Goal: Check status: Check status

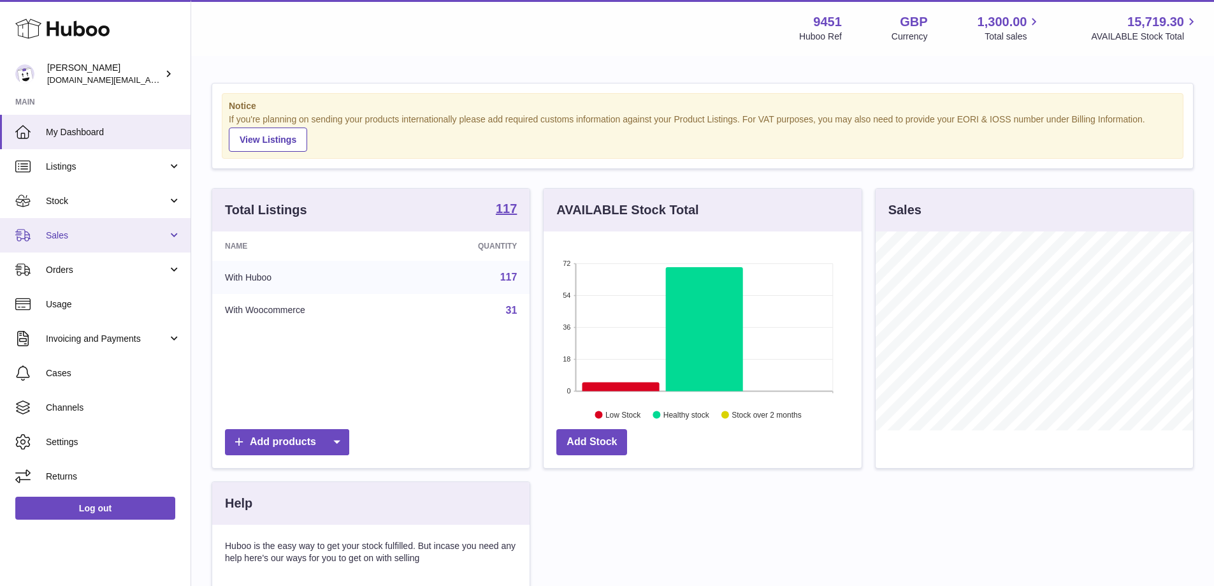
click at [140, 238] on span "Sales" at bounding box center [107, 235] width 122 height 12
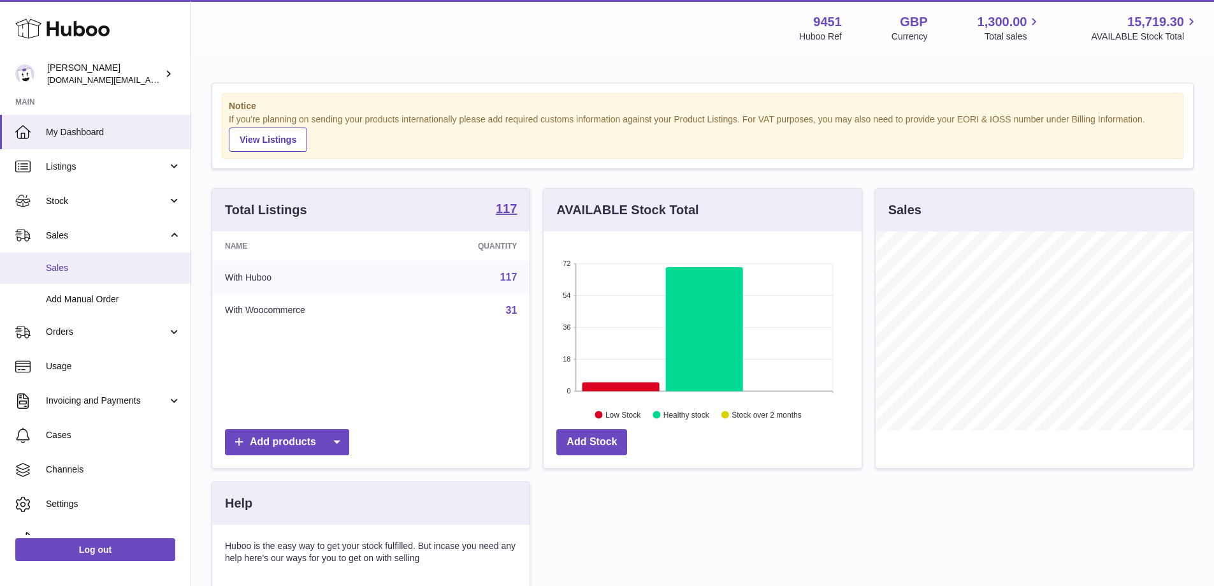
click at [91, 278] on link "Sales" at bounding box center [95, 267] width 191 height 31
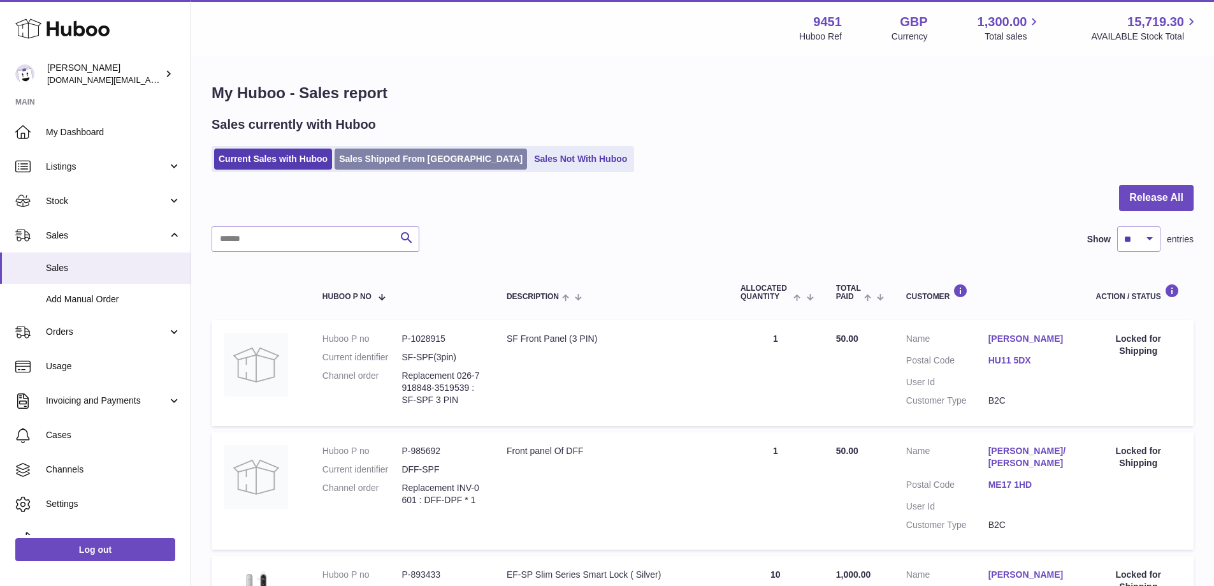
click at [410, 159] on link "Sales Shipped From [GEOGRAPHIC_DATA]" at bounding box center [430, 158] width 192 height 21
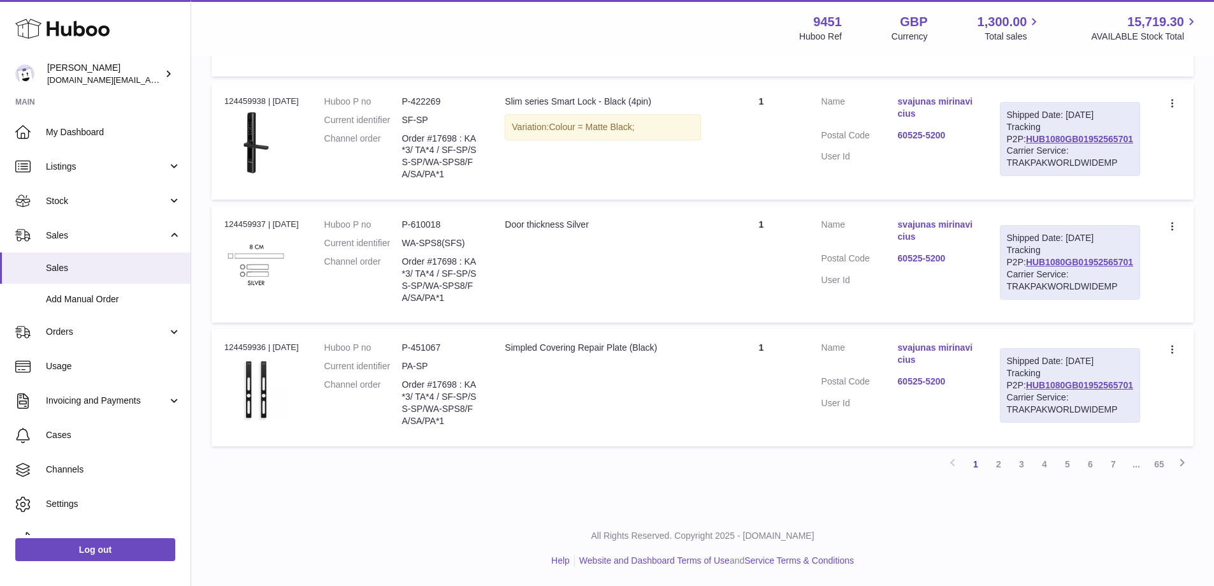
scroll to position [1138, 0]
click at [1043, 475] on link "4" at bounding box center [1044, 463] width 23 height 23
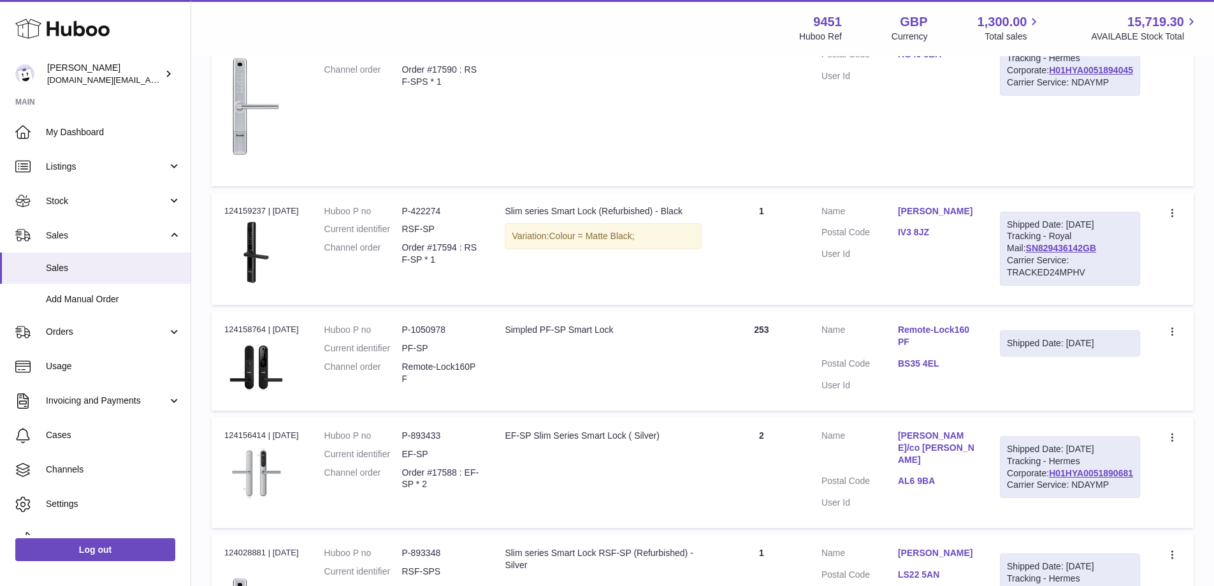
scroll to position [840, 0]
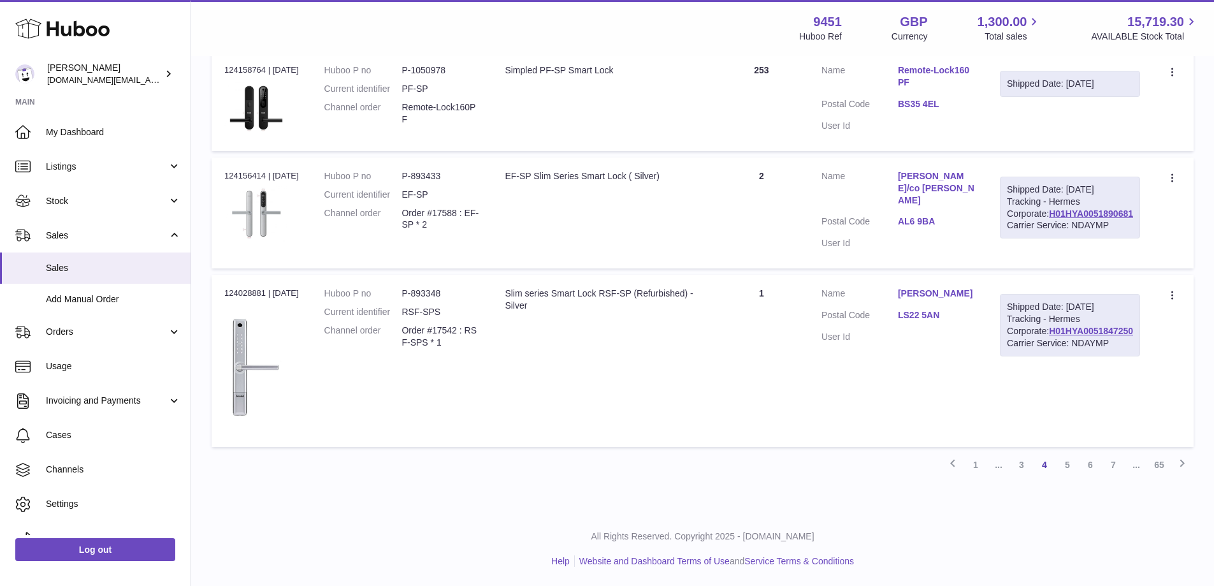
scroll to position [1299, 0]
click at [1021, 468] on link "3" at bounding box center [1021, 464] width 23 height 23
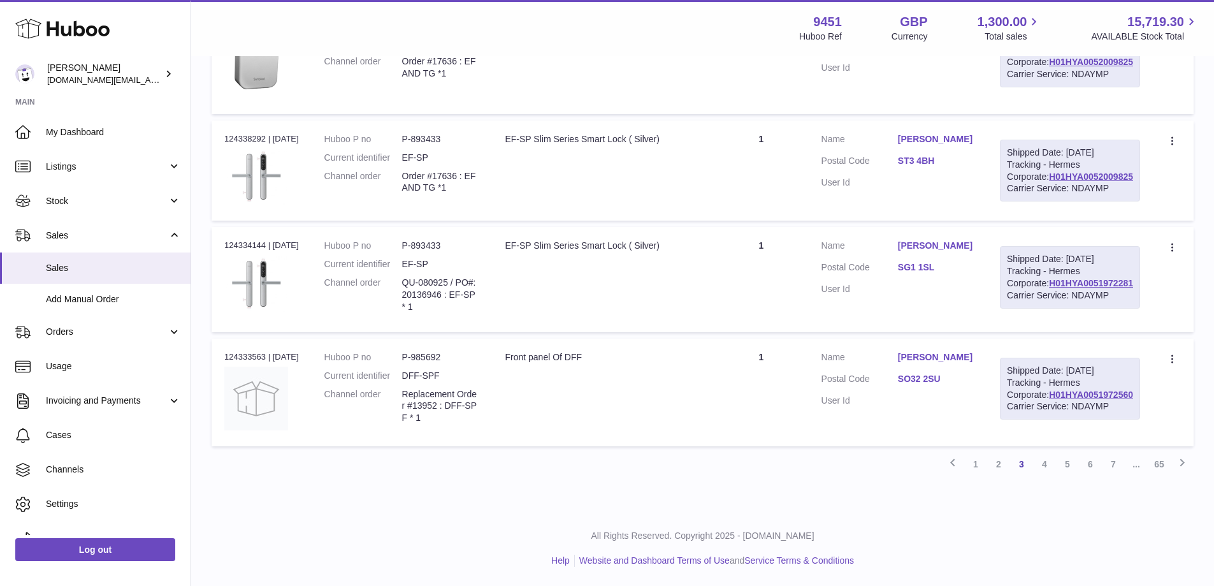
scroll to position [1313, 0]
click at [1003, 466] on link "2" at bounding box center [998, 463] width 23 height 23
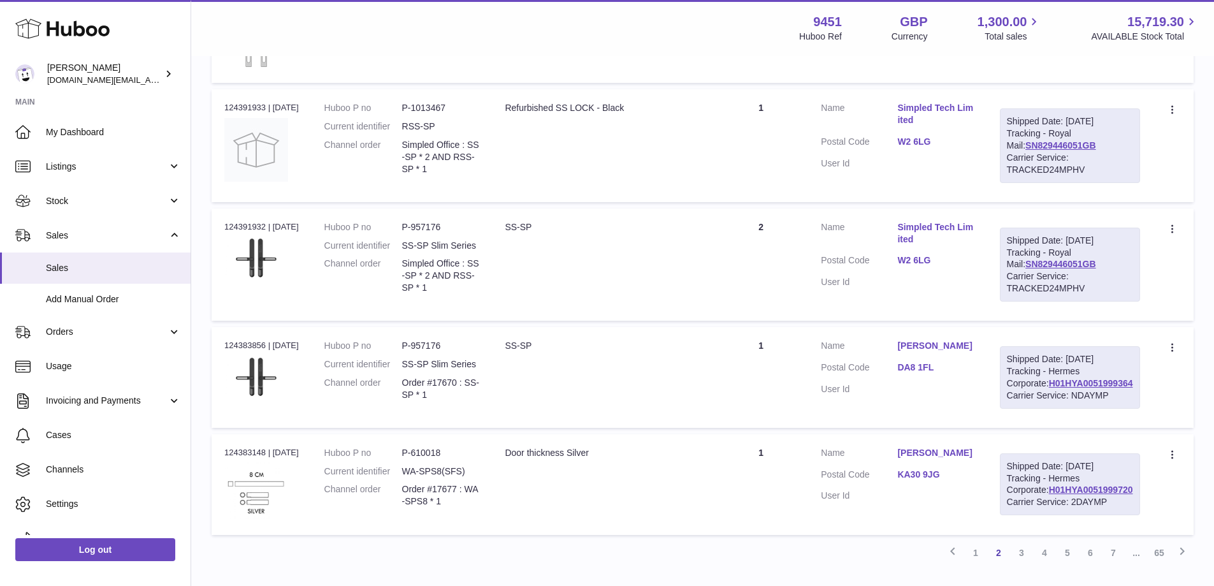
scroll to position [1132, 0]
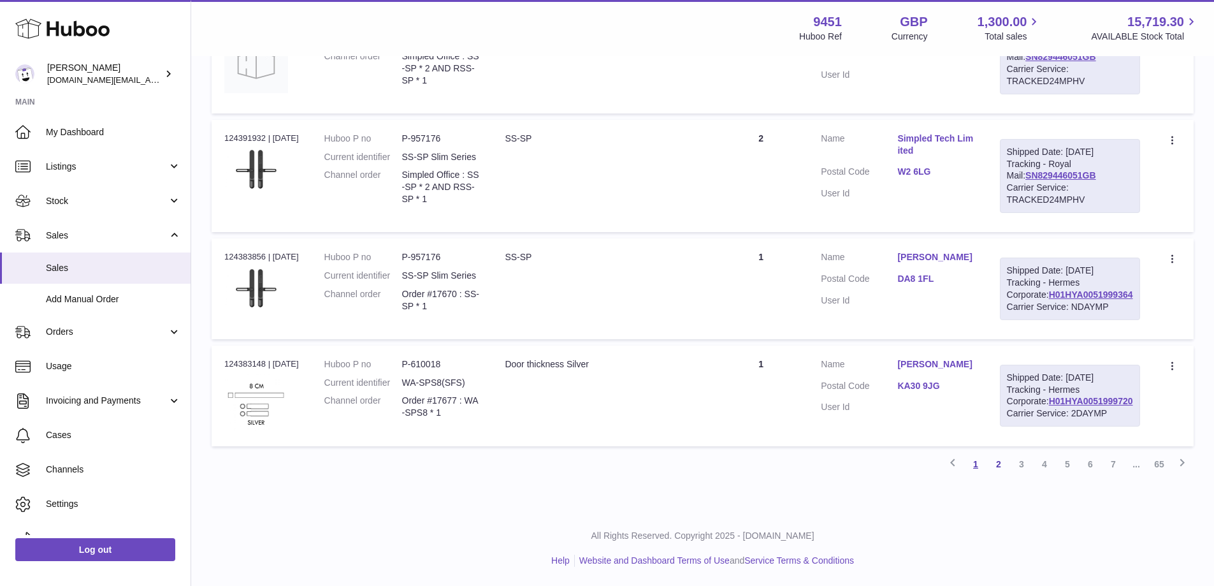
click at [974, 468] on link "1" at bounding box center [975, 463] width 23 height 23
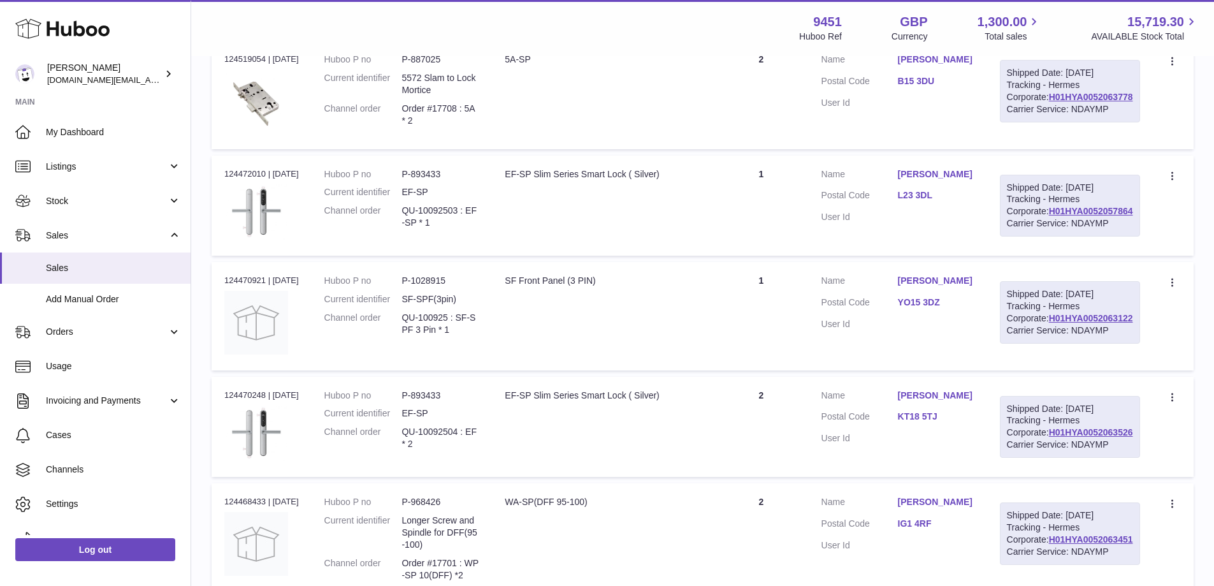
scroll to position [373, 0]
click at [169, 209] on link "Stock" at bounding box center [95, 200] width 191 height 34
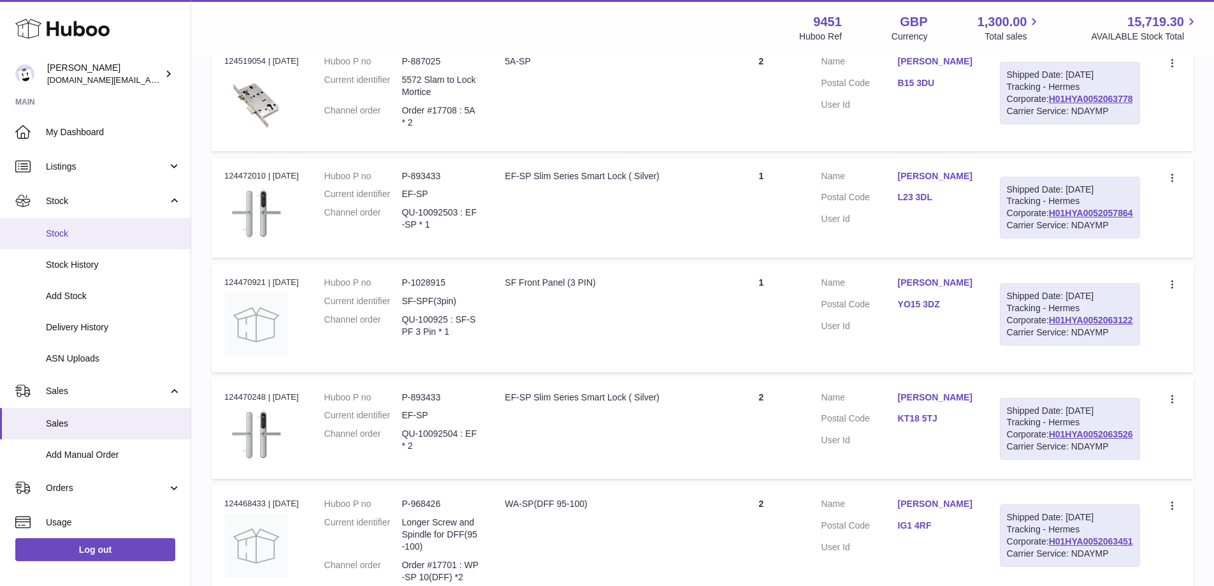
click at [106, 229] on span "Stock" at bounding box center [113, 233] width 135 height 12
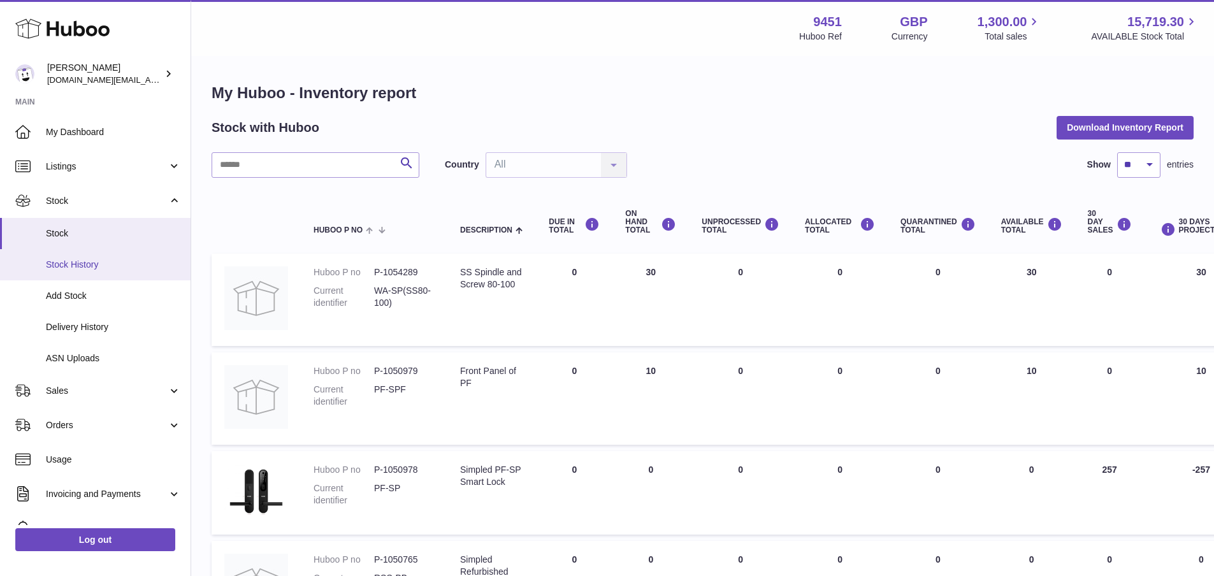
click at [111, 268] on span "Stock History" at bounding box center [113, 265] width 135 height 12
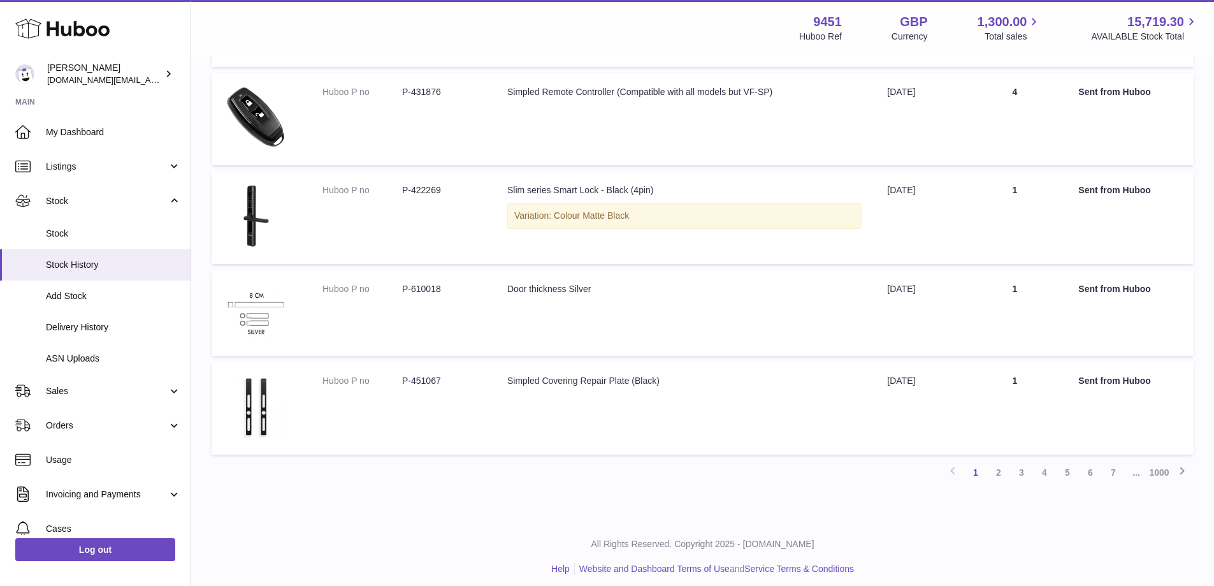
scroll to position [600, 0]
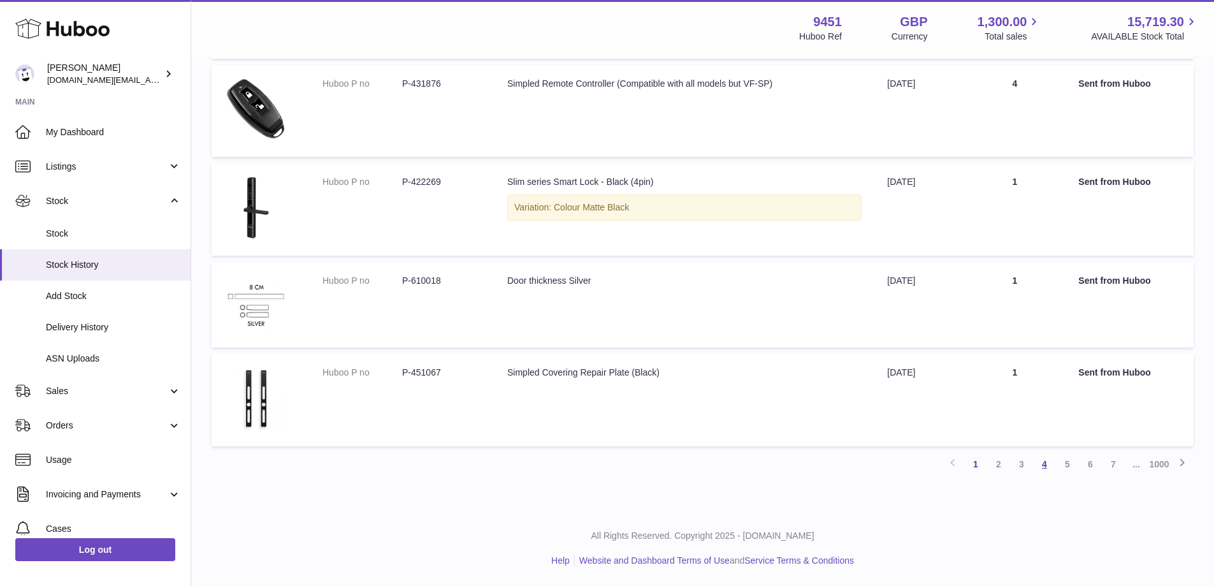
click at [1047, 464] on link "4" at bounding box center [1044, 463] width 23 height 23
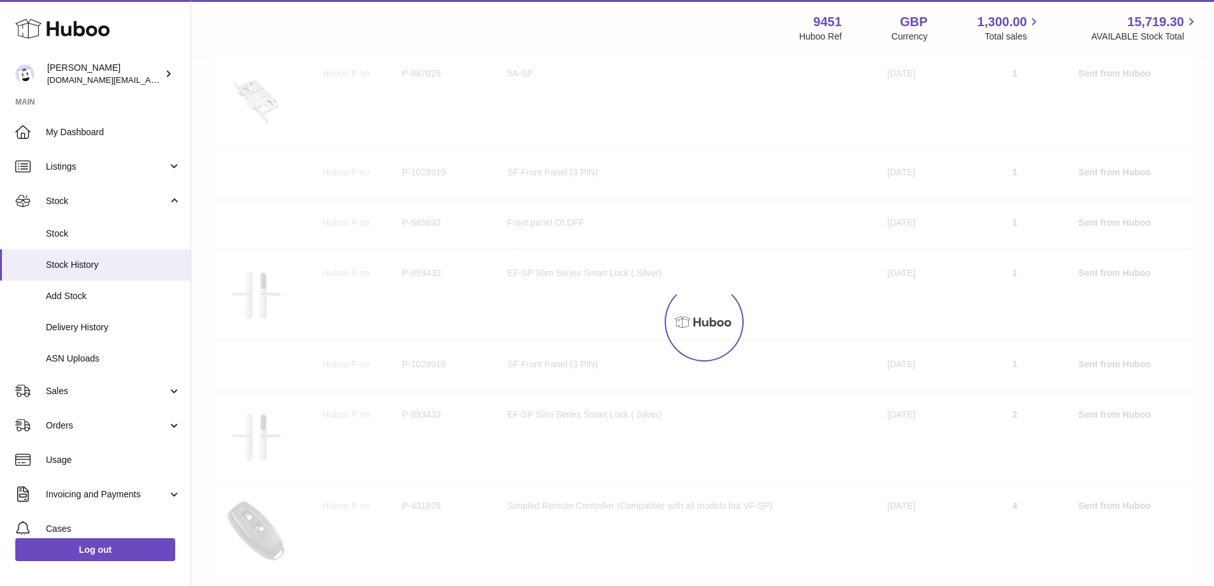
scroll to position [57, 0]
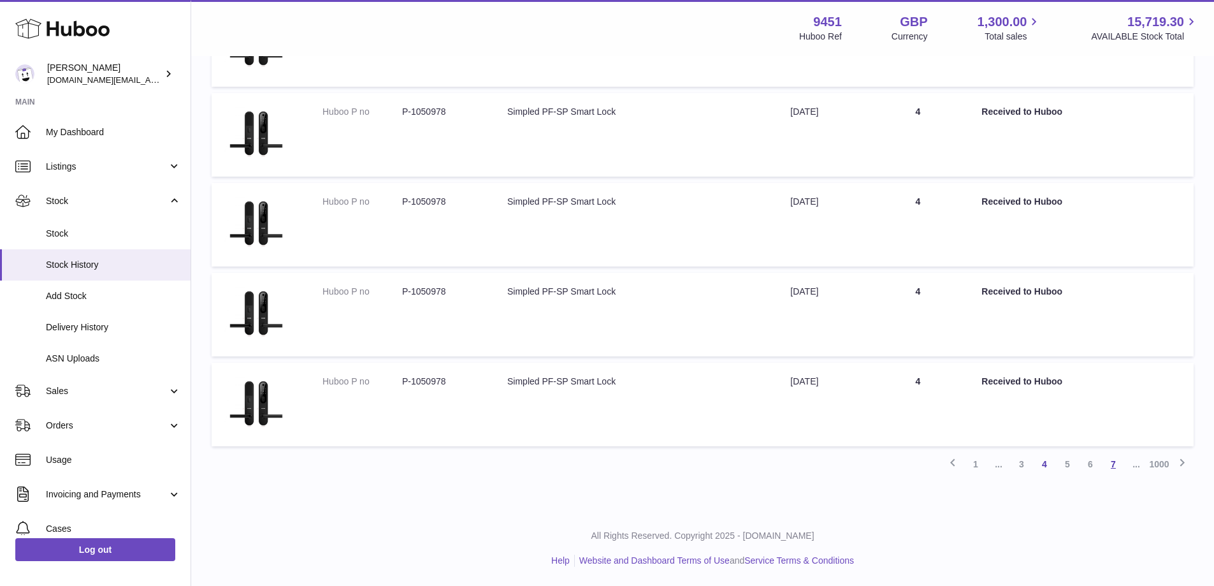
click at [1109, 464] on link "7" at bounding box center [1113, 463] width 23 height 23
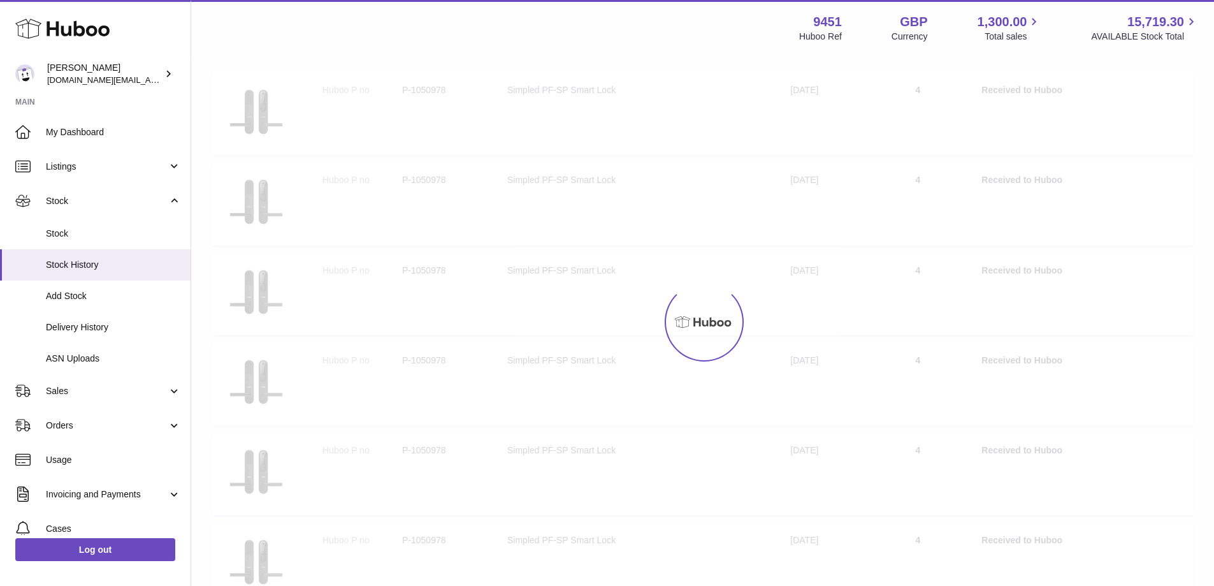
scroll to position [57, 0]
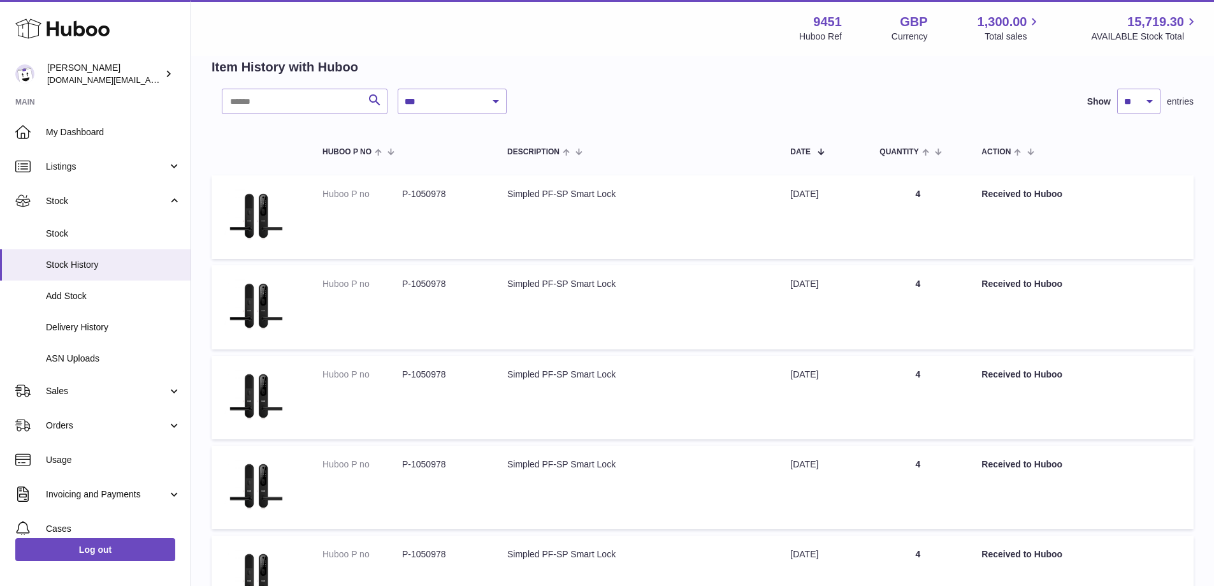
click at [1087, 475] on td "Action Received to Huboo" at bounding box center [1080, 486] width 225 height 83
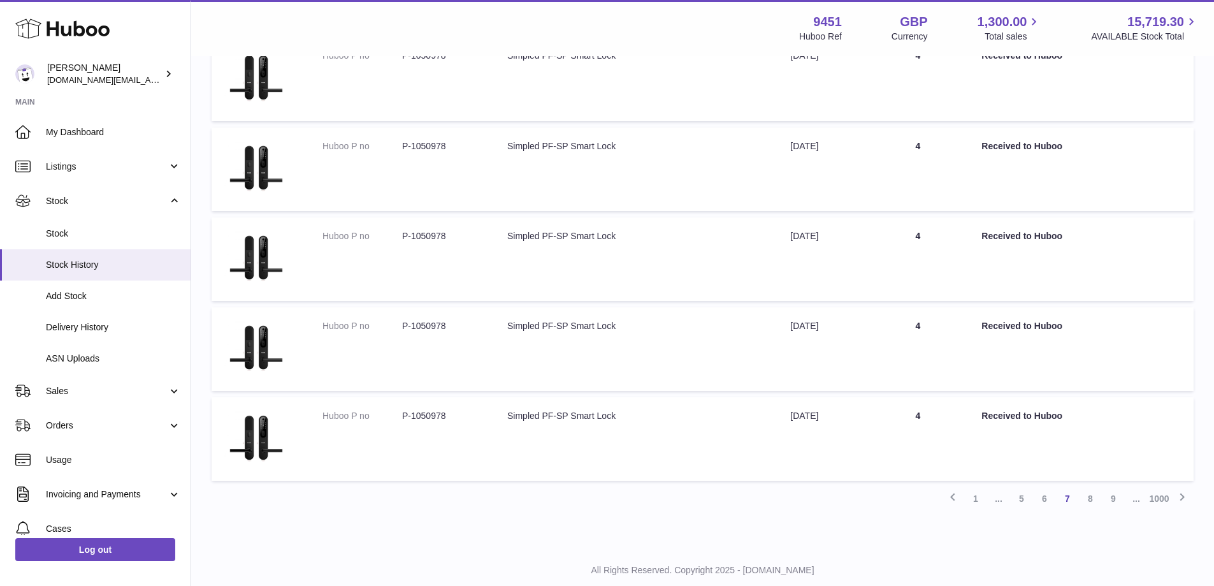
scroll to position [680, 0]
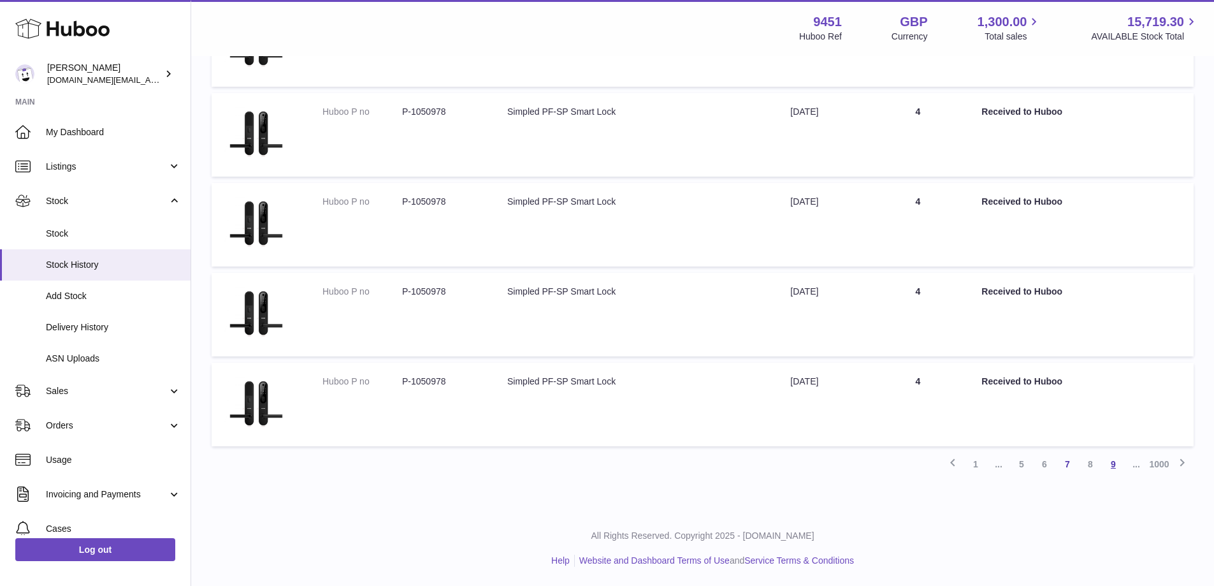
click at [1116, 461] on link "9" at bounding box center [1113, 463] width 23 height 23
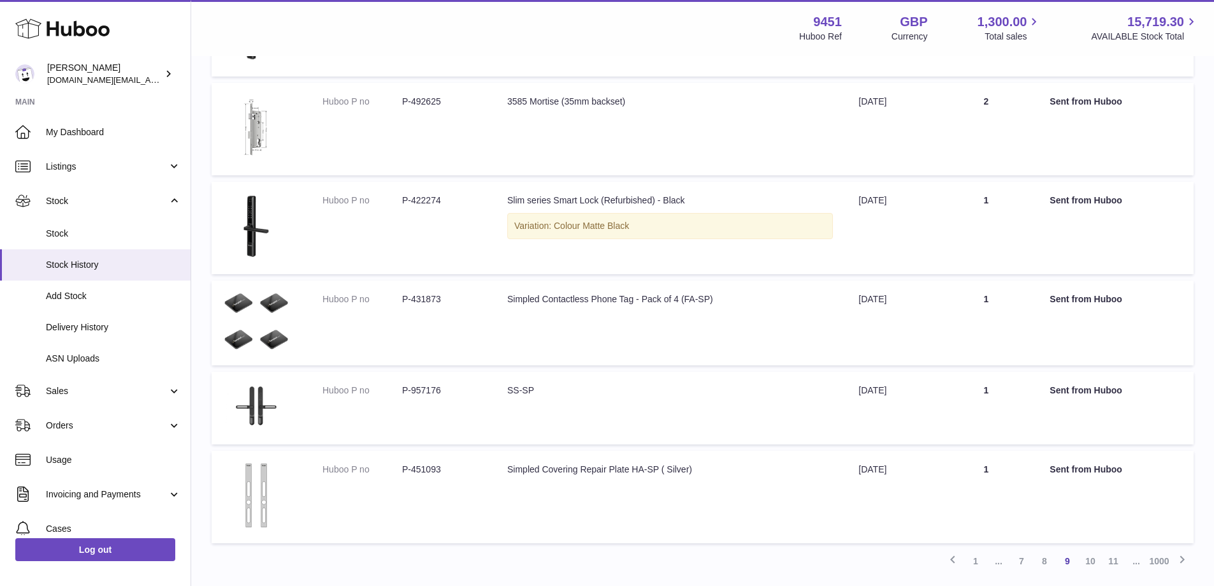
scroll to position [656, 0]
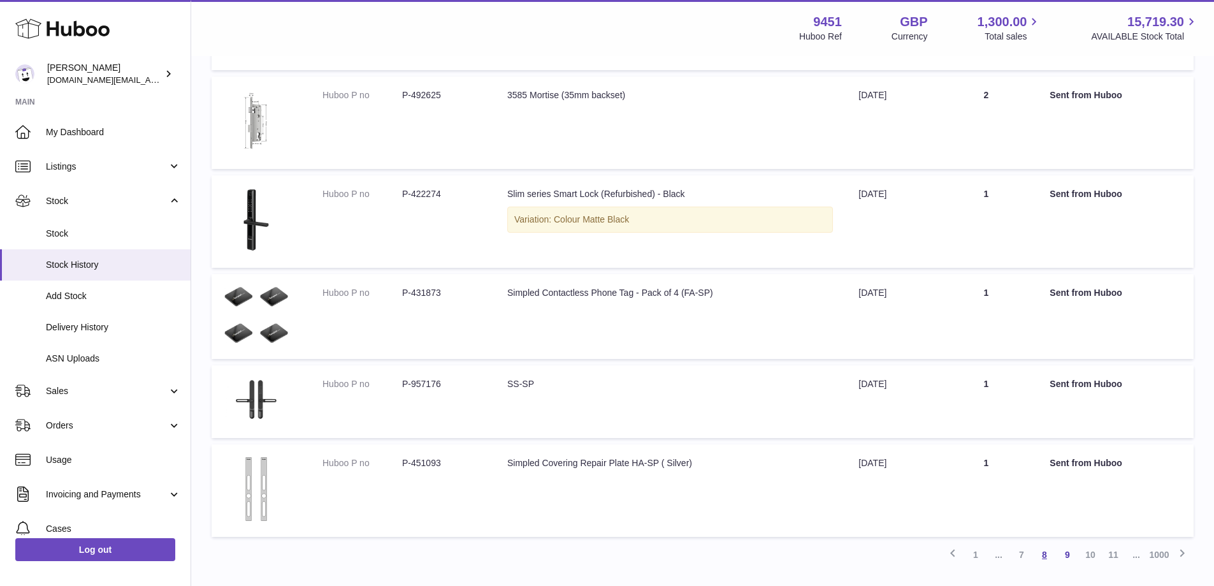
click at [1047, 548] on link "8" at bounding box center [1044, 554] width 23 height 23
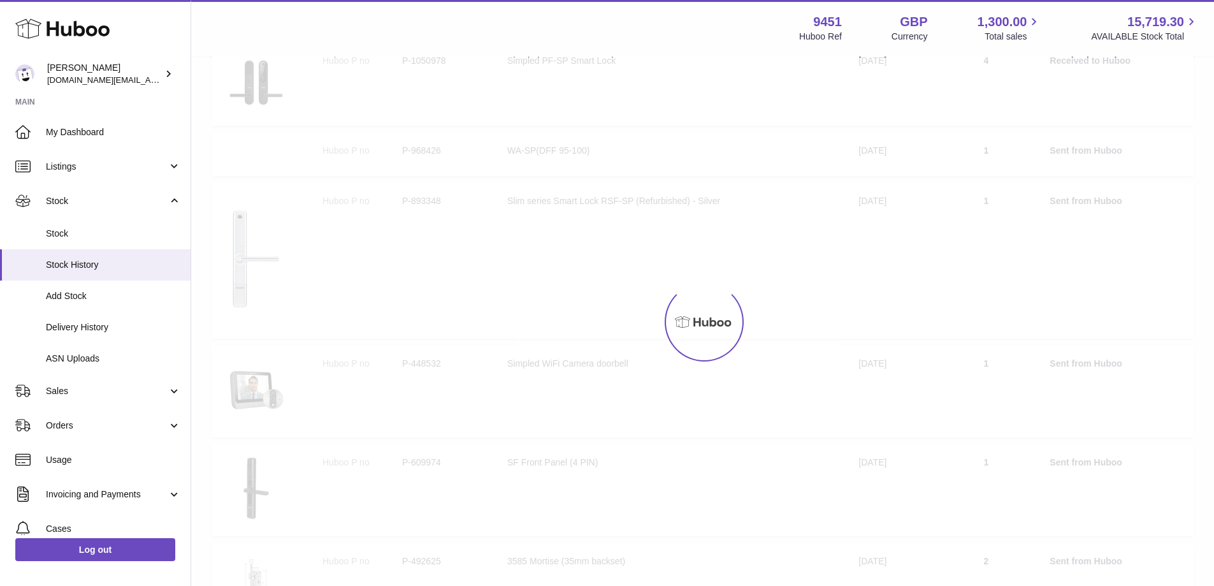
scroll to position [57, 0]
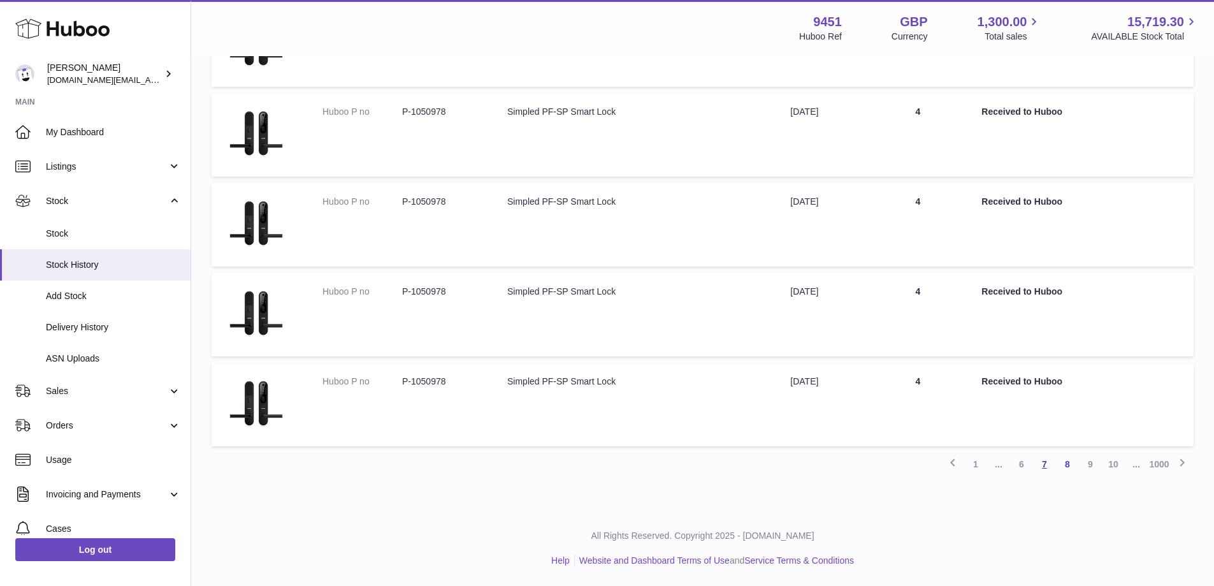
click at [1047, 466] on link "7" at bounding box center [1044, 463] width 23 height 23
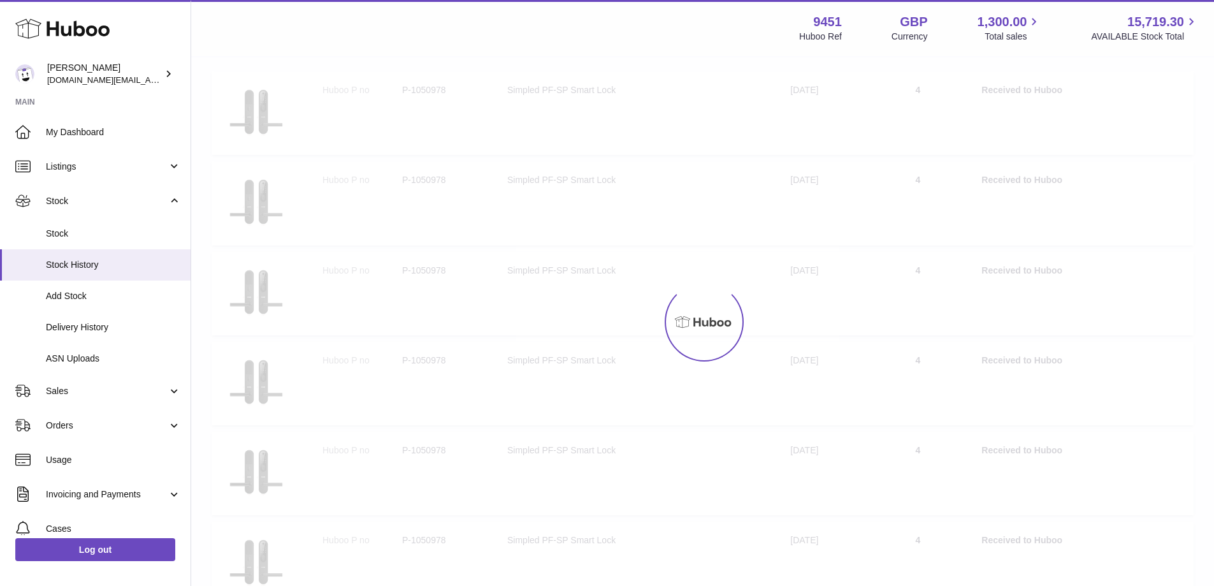
scroll to position [57, 0]
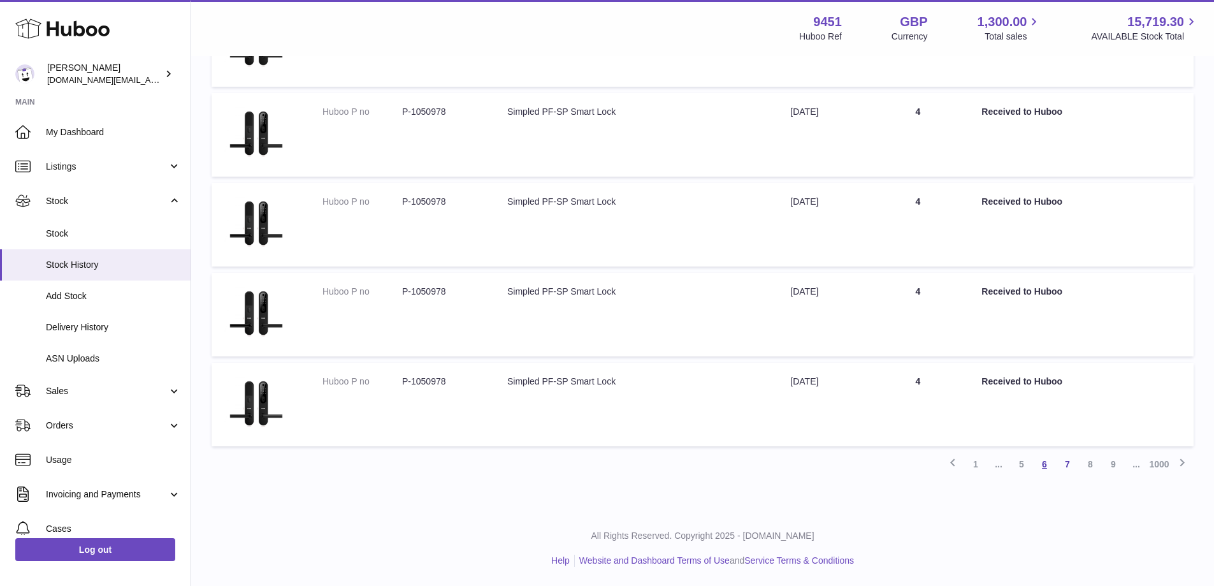
click at [1051, 458] on link "6" at bounding box center [1044, 463] width 23 height 23
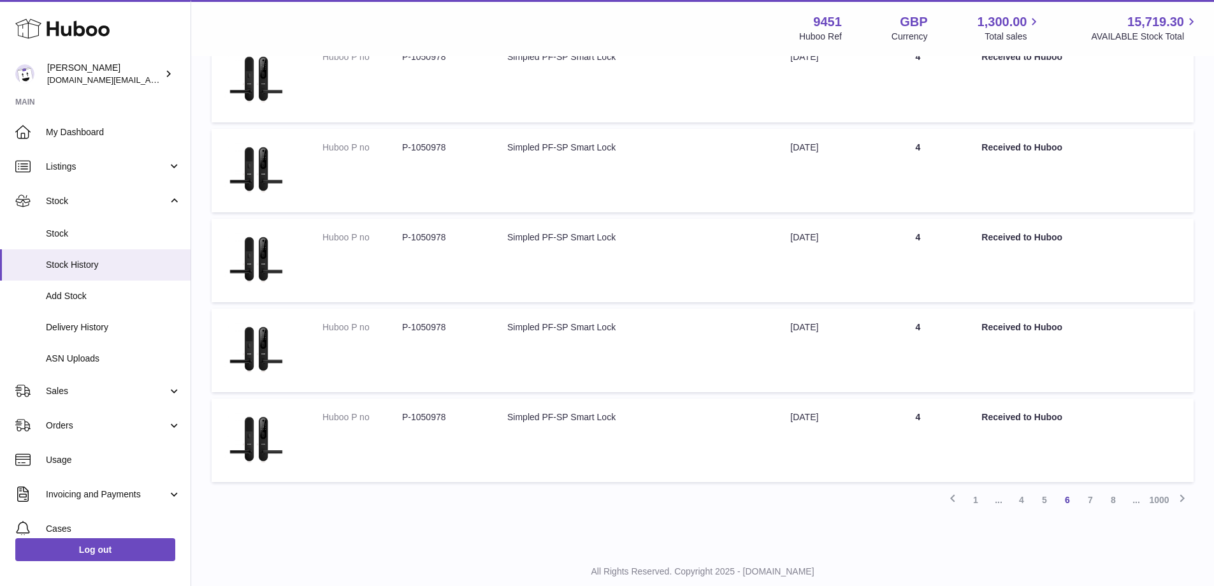
scroll to position [680, 0]
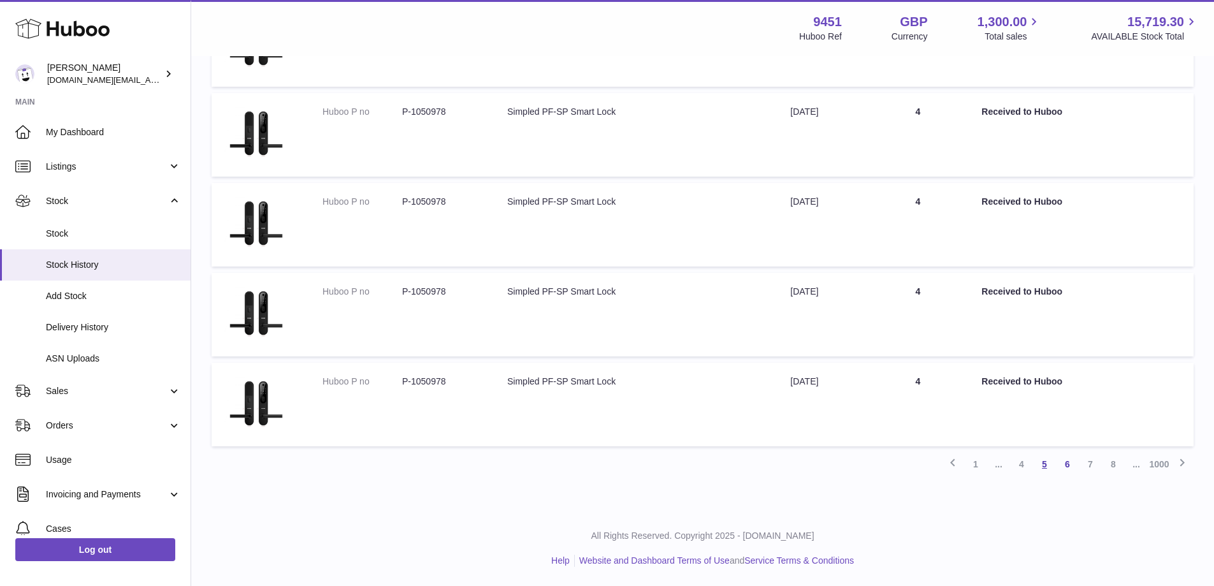
click at [1045, 462] on link "5" at bounding box center [1044, 463] width 23 height 23
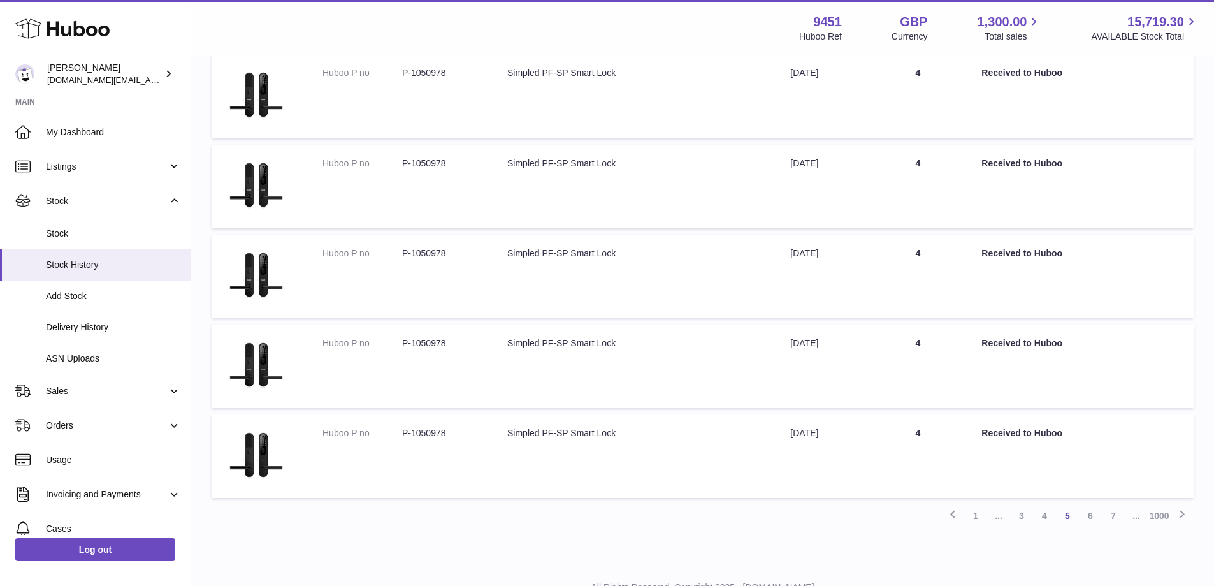
scroll to position [680, 0]
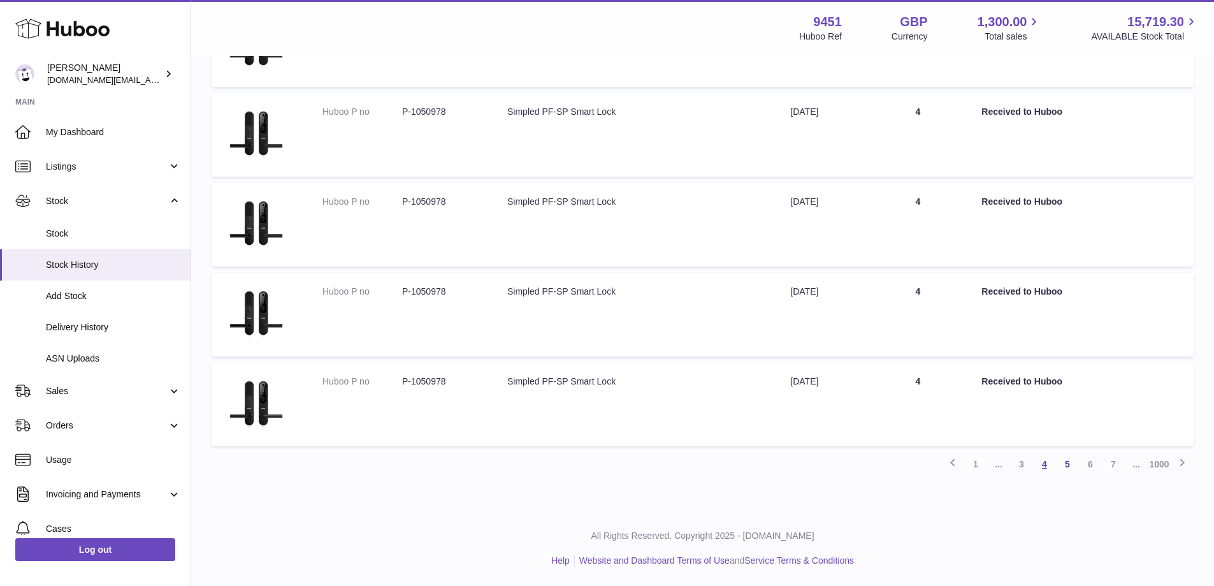
click at [1046, 465] on link "4" at bounding box center [1044, 463] width 23 height 23
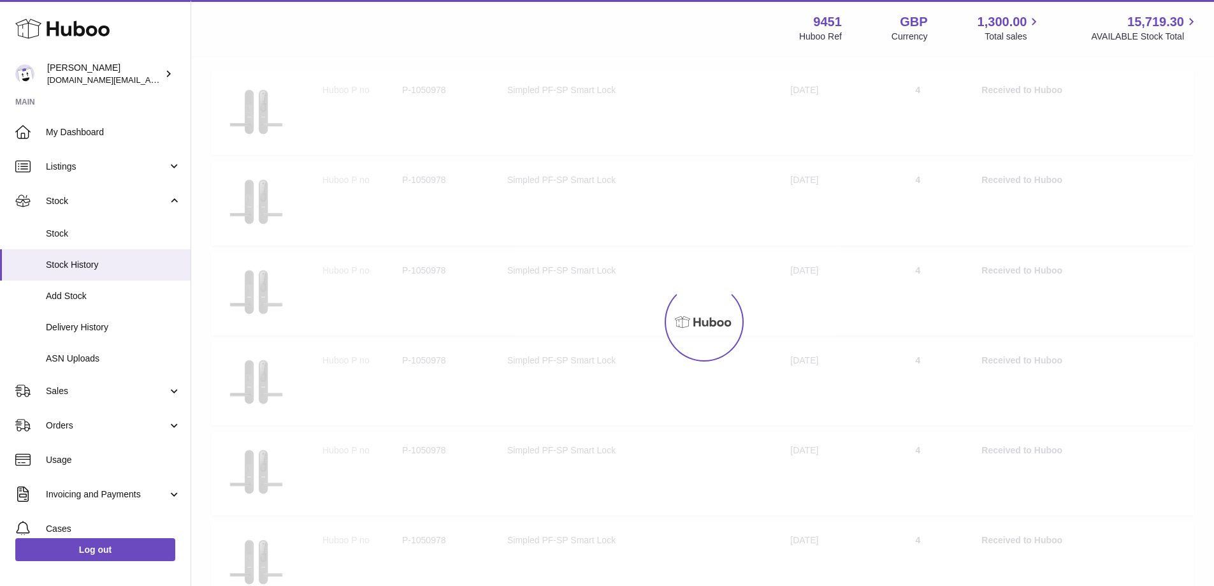
scroll to position [57, 0]
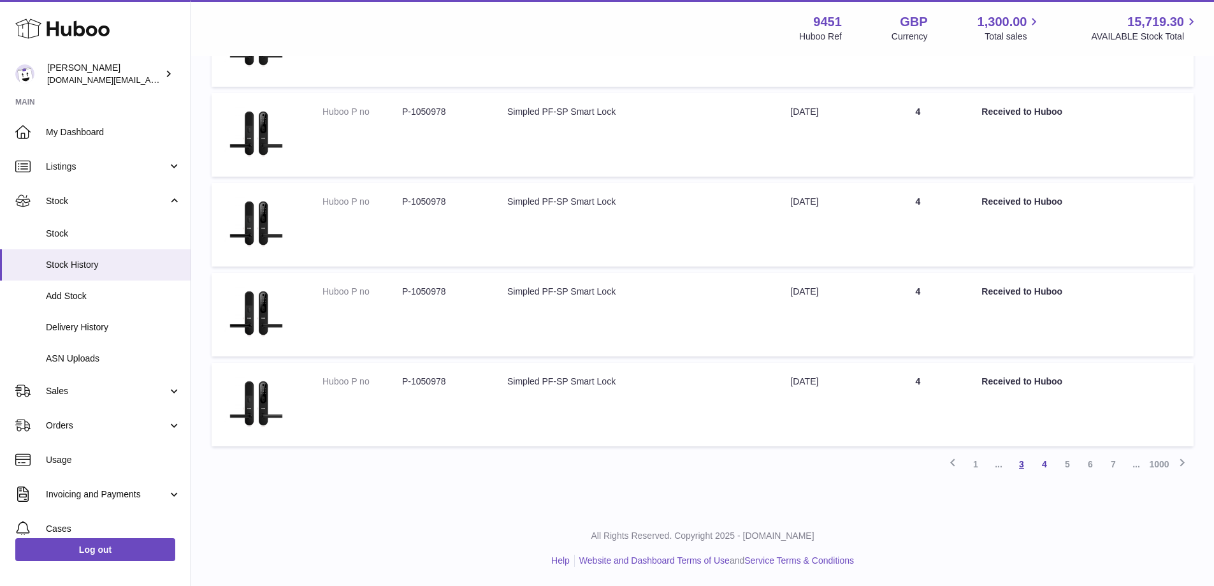
click at [1019, 462] on link "3" at bounding box center [1021, 463] width 23 height 23
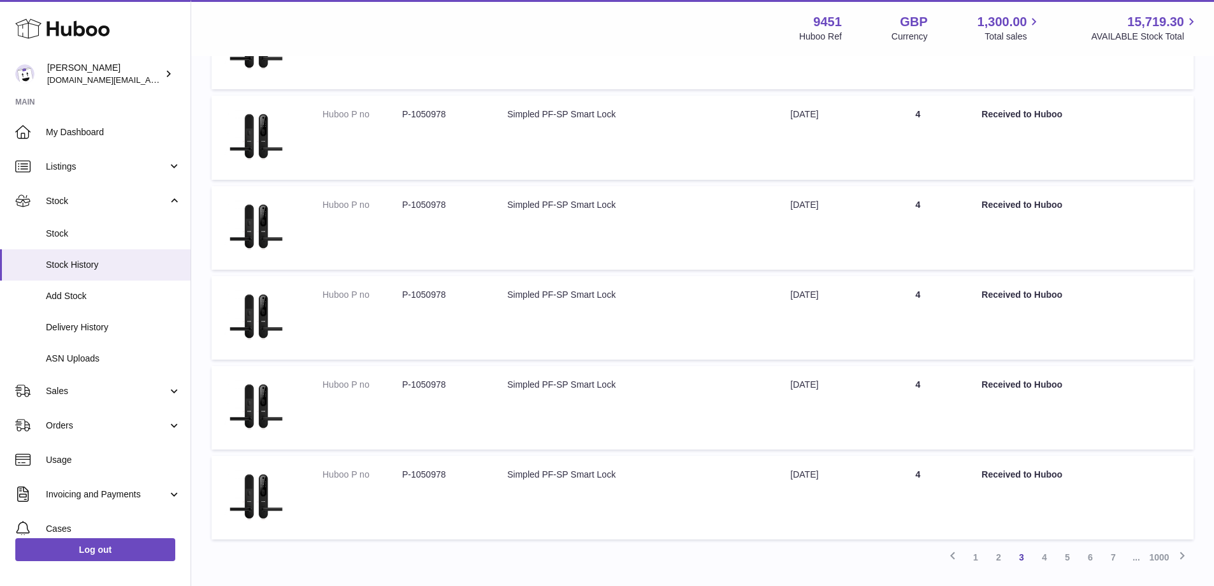
scroll to position [680, 0]
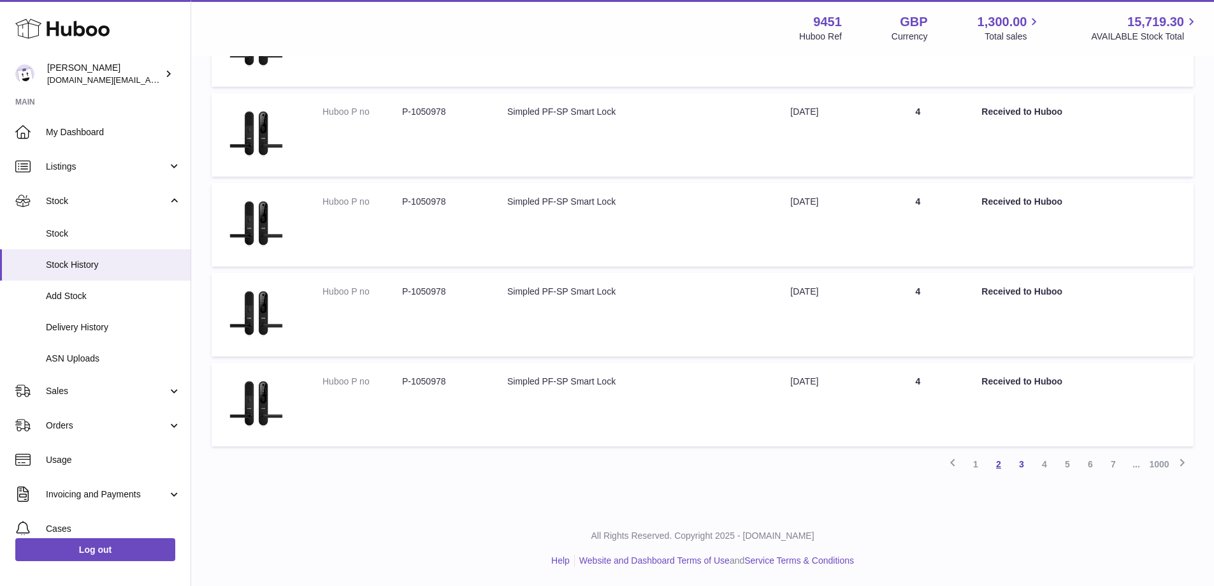
click at [995, 460] on link "2" at bounding box center [998, 463] width 23 height 23
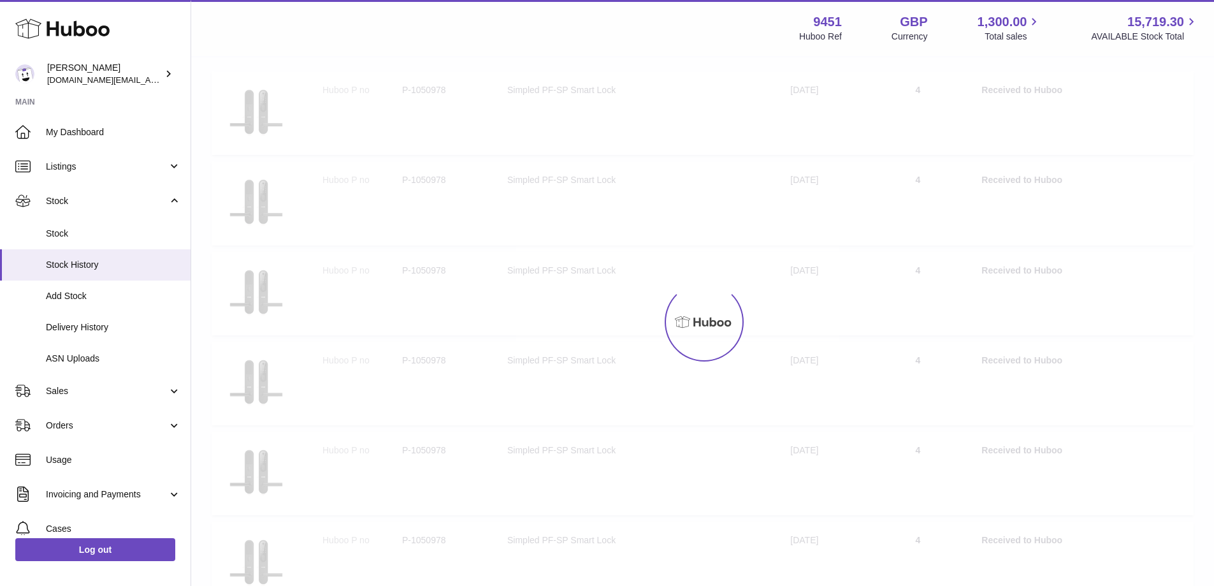
scroll to position [57, 0]
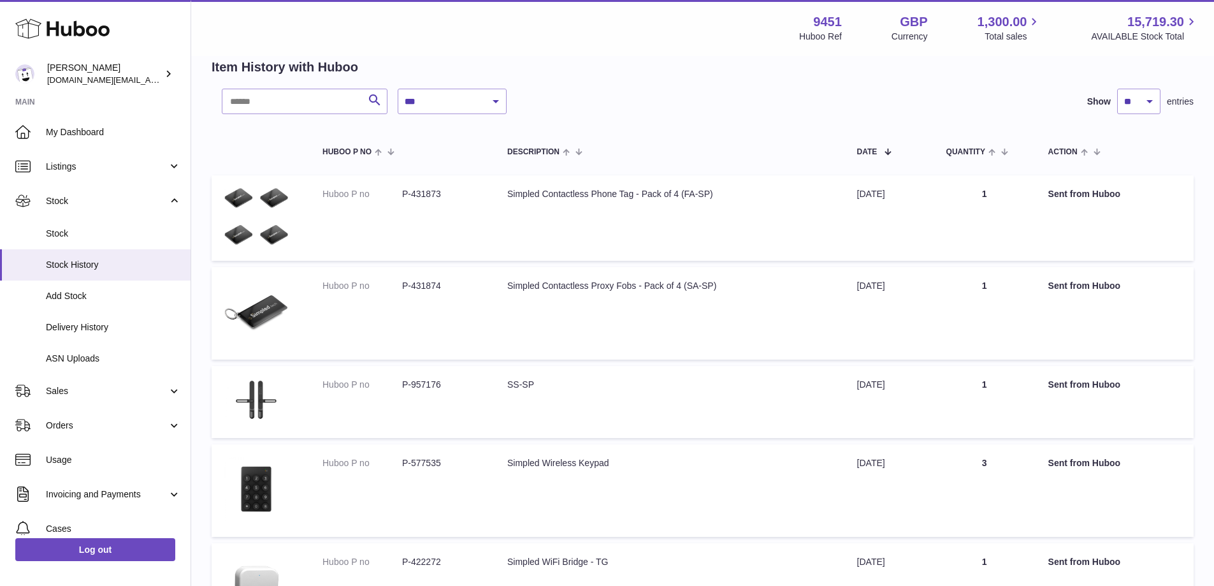
drag, startPoint x: 1213, startPoint y: 121, endPoint x: 1207, endPoint y: 271, distance: 149.8
click at [1207, 271] on div "**********" at bounding box center [702, 550] width 1023 height 1100
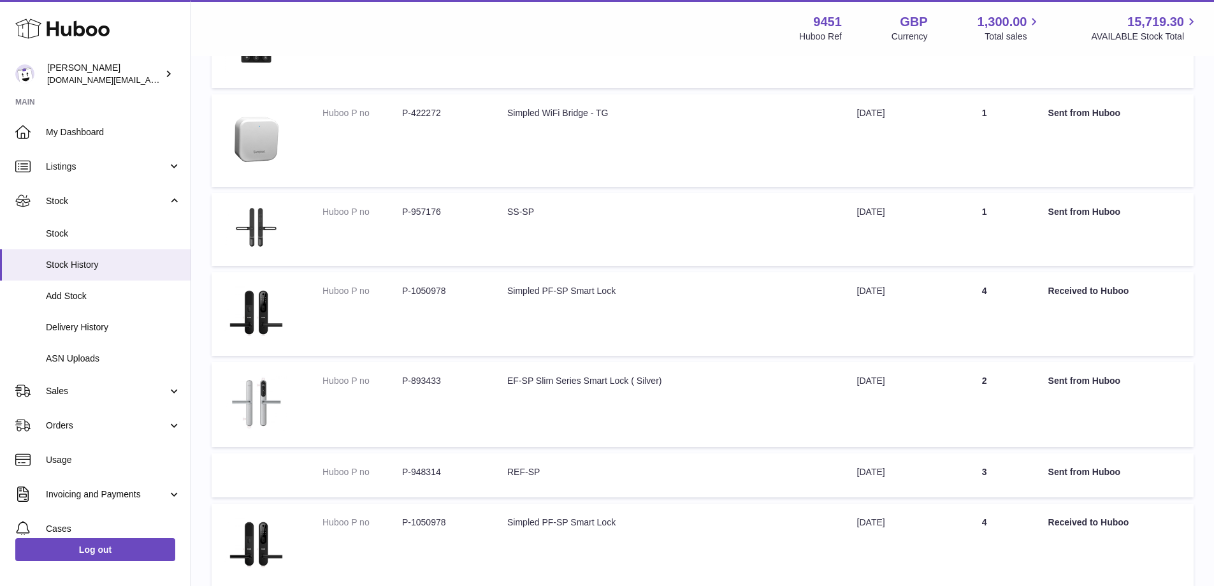
scroll to position [647, 0]
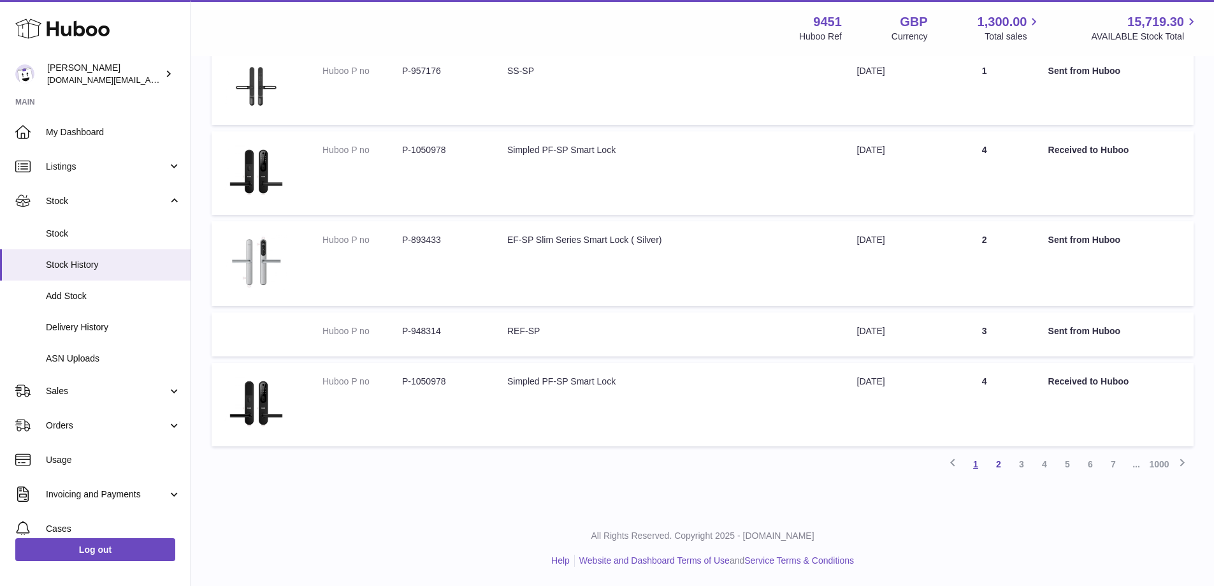
click at [974, 463] on link "1" at bounding box center [975, 463] width 23 height 23
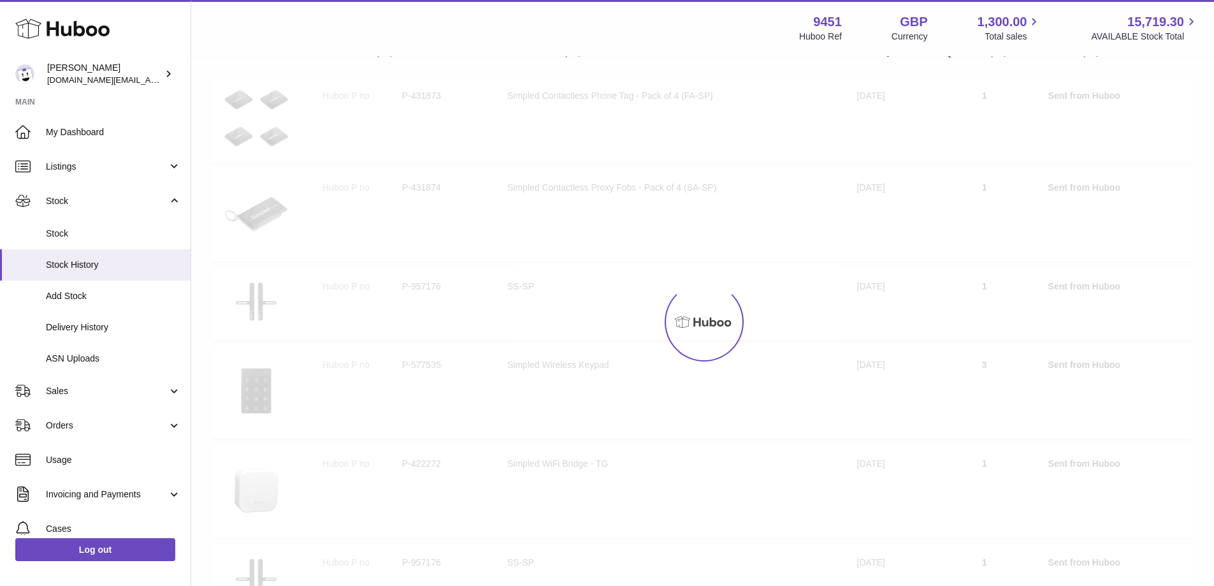
scroll to position [57, 0]
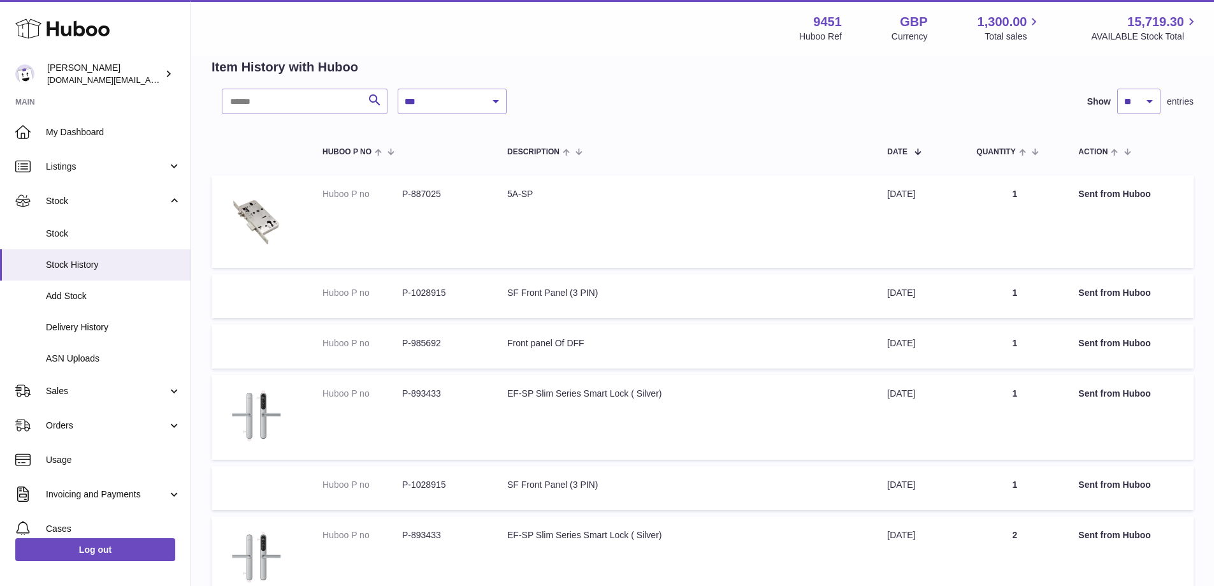
drag, startPoint x: 1213, startPoint y: 185, endPoint x: 1223, endPoint y: 409, distance: 223.8
click at [1214, 409] on html ".st0{fill:#141414;}" at bounding box center [607, 236] width 1214 height 586
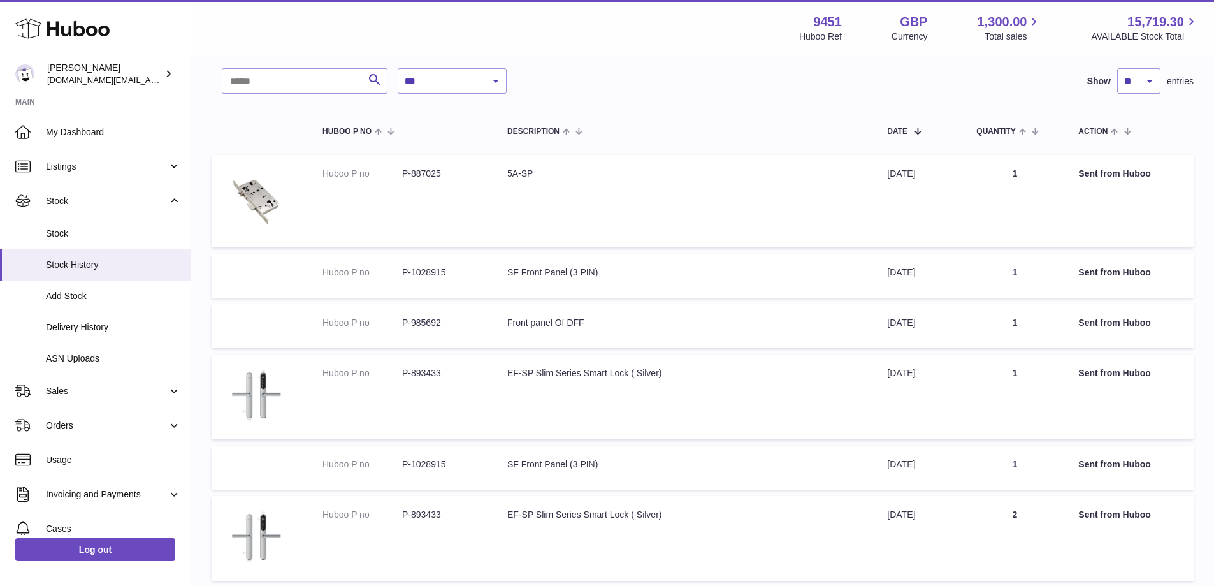
scroll to position [0, 0]
